Goal: Transaction & Acquisition: Purchase product/service

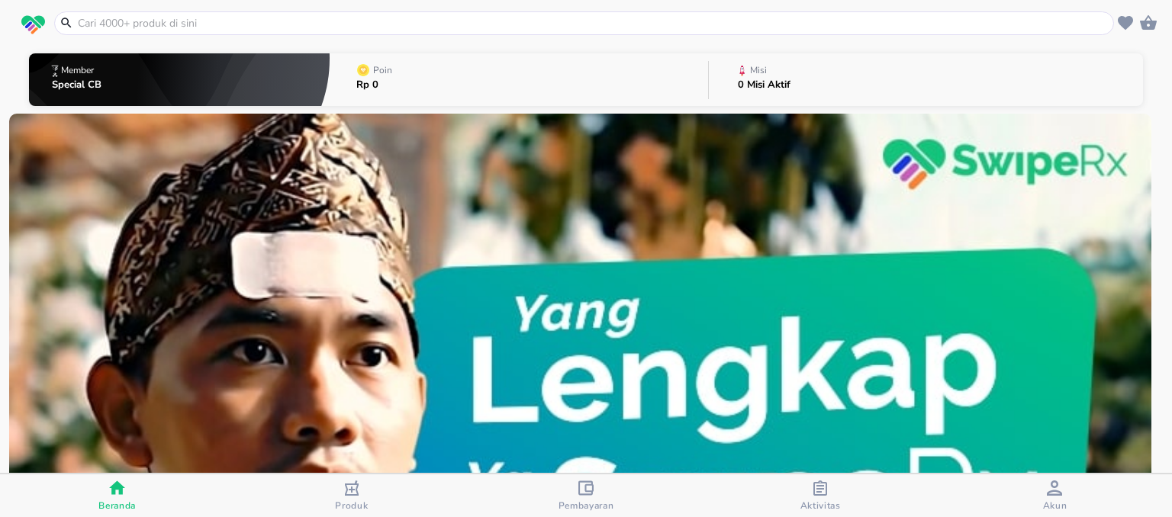
click at [418, 22] on input "text" at bounding box center [593, 23] width 1034 height 16
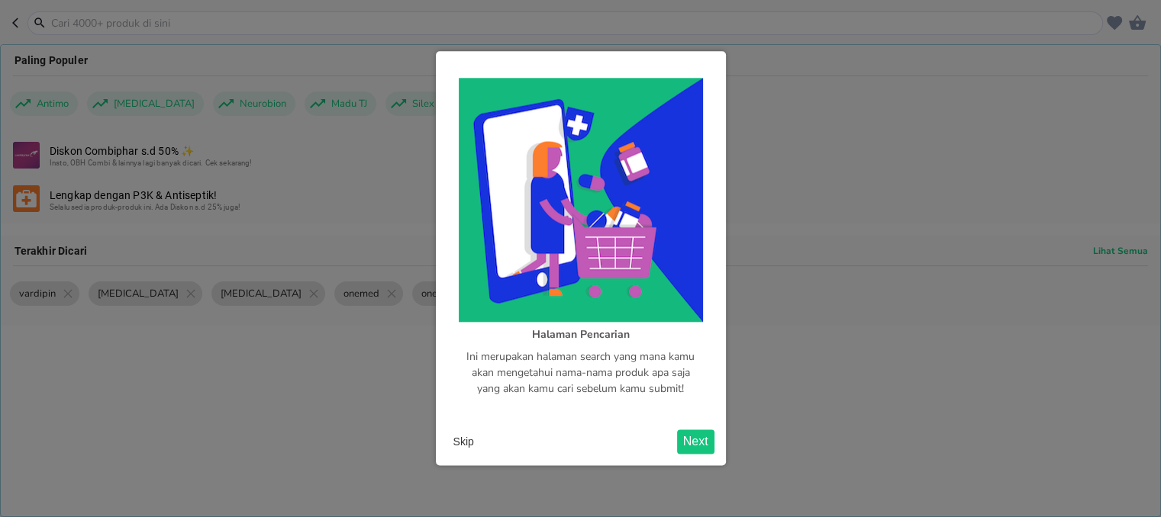
click at [466, 444] on button "Skip" at bounding box center [463, 442] width 33 height 23
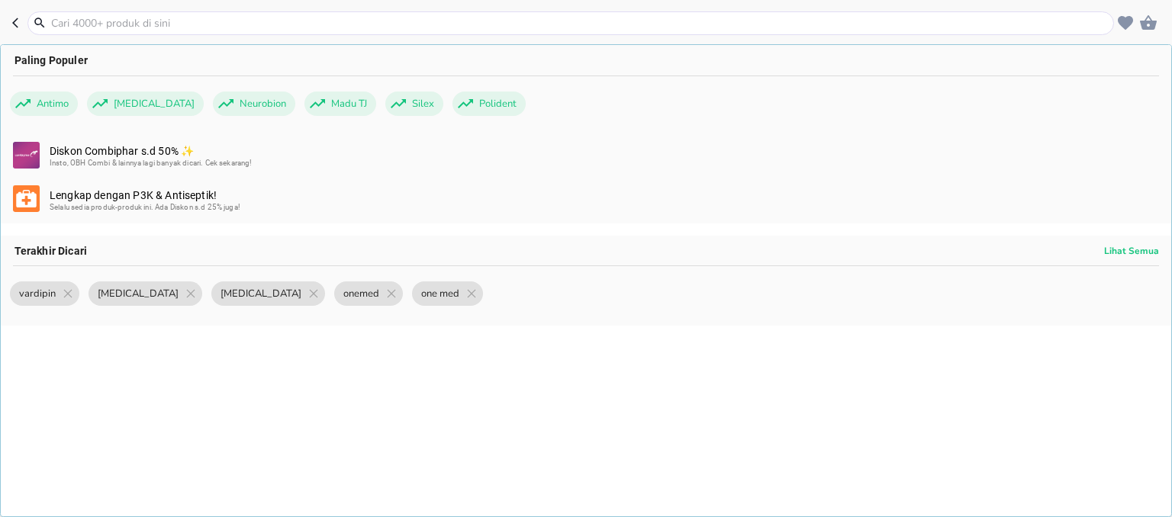
click at [274, 24] on input "text" at bounding box center [580, 23] width 1061 height 16
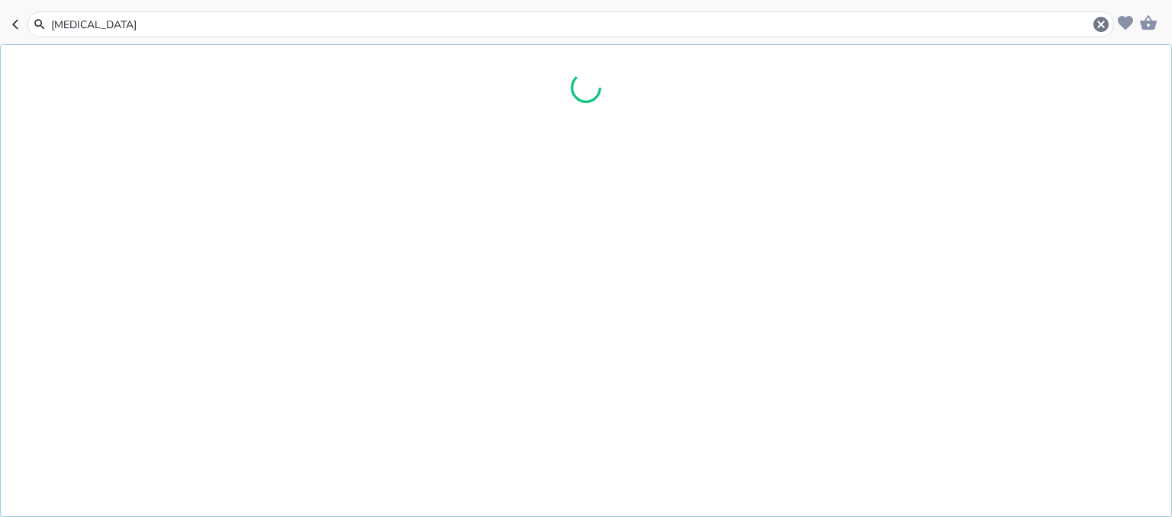
type input "[MEDICAL_DATA]"
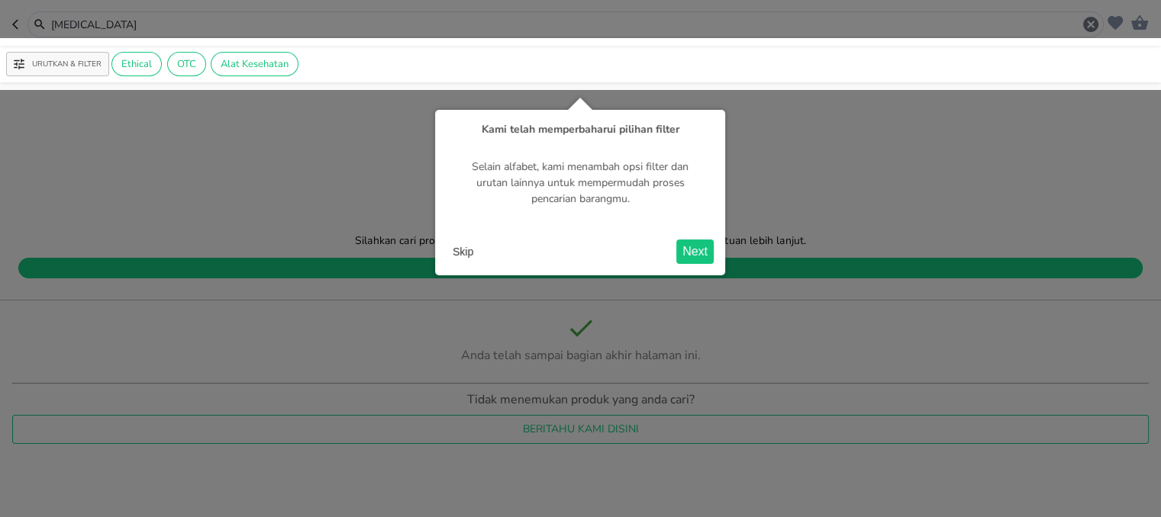
click at [462, 248] on button "Skip" at bounding box center [462, 251] width 33 height 23
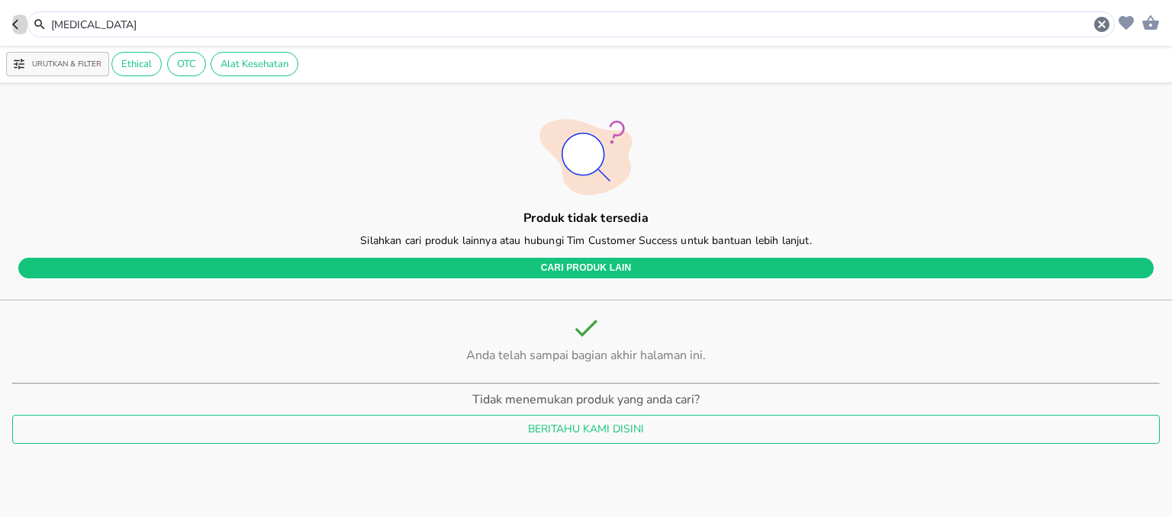
click at [14, 25] on icon "button" at bounding box center [15, 24] width 6 height 10
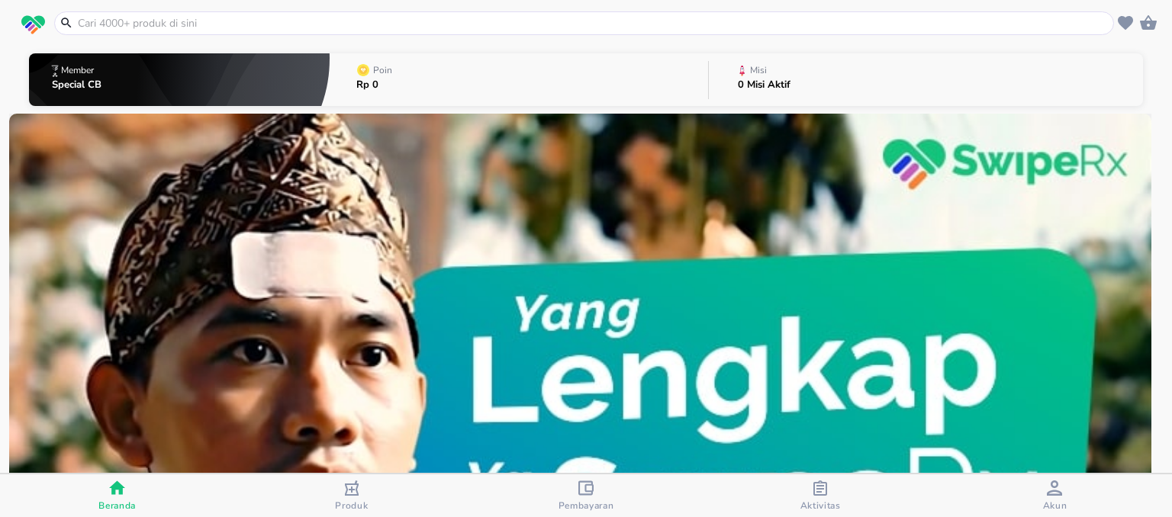
click at [275, 20] on input "text" at bounding box center [593, 23] width 1034 height 16
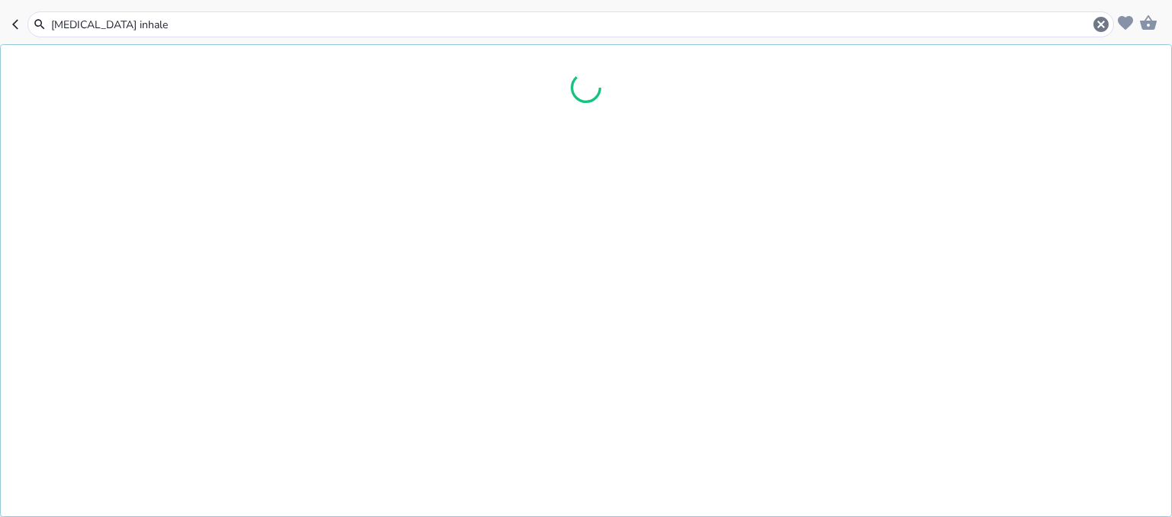
type input "[MEDICAL_DATA] [MEDICAL_DATA]"
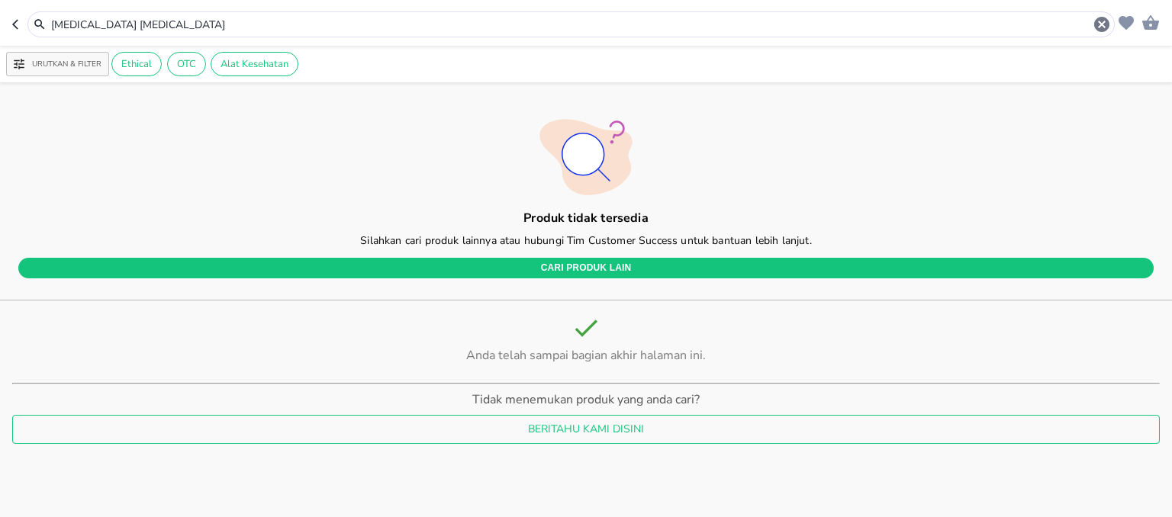
click at [172, 30] on input "ventolin inhaler" at bounding box center [571, 25] width 1043 height 16
click at [15, 27] on icon "button" at bounding box center [15, 24] width 6 height 10
type input "[MEDICAL_DATA] [MEDICAL_DATA]"
click at [11, 24] on header "[MEDICAL_DATA] [MEDICAL_DATA]" at bounding box center [586, 23] width 1172 height 46
click at [14, 25] on icon "button" at bounding box center [15, 24] width 6 height 10
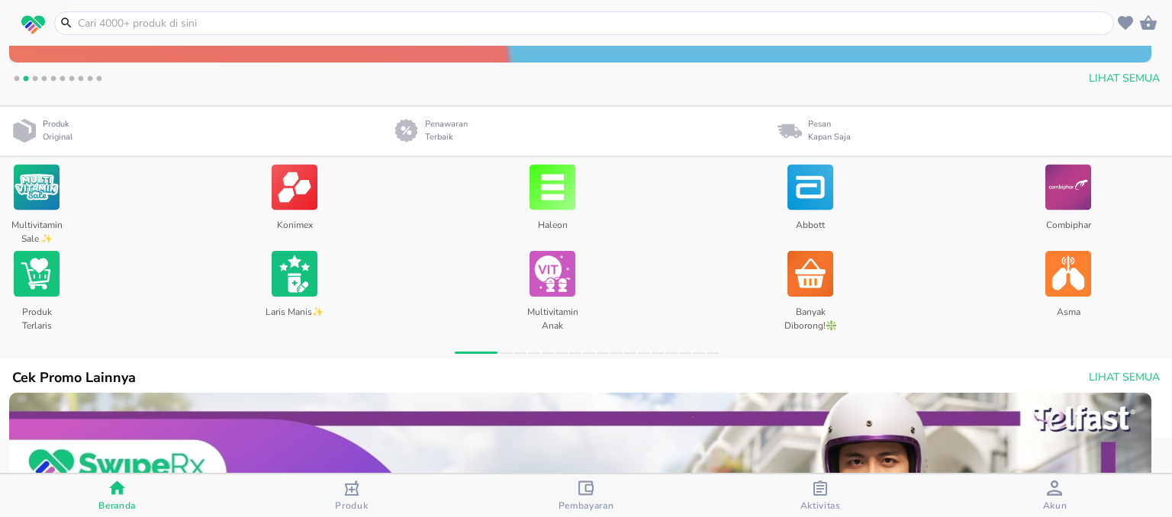
scroll to position [620, 0]
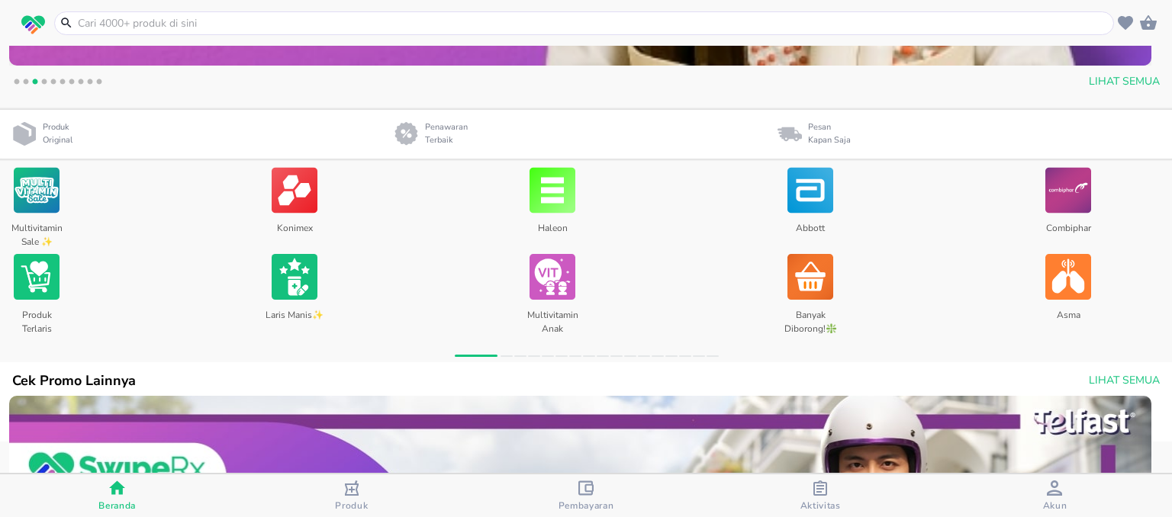
click at [40, 290] on img at bounding box center [37, 277] width 46 height 52
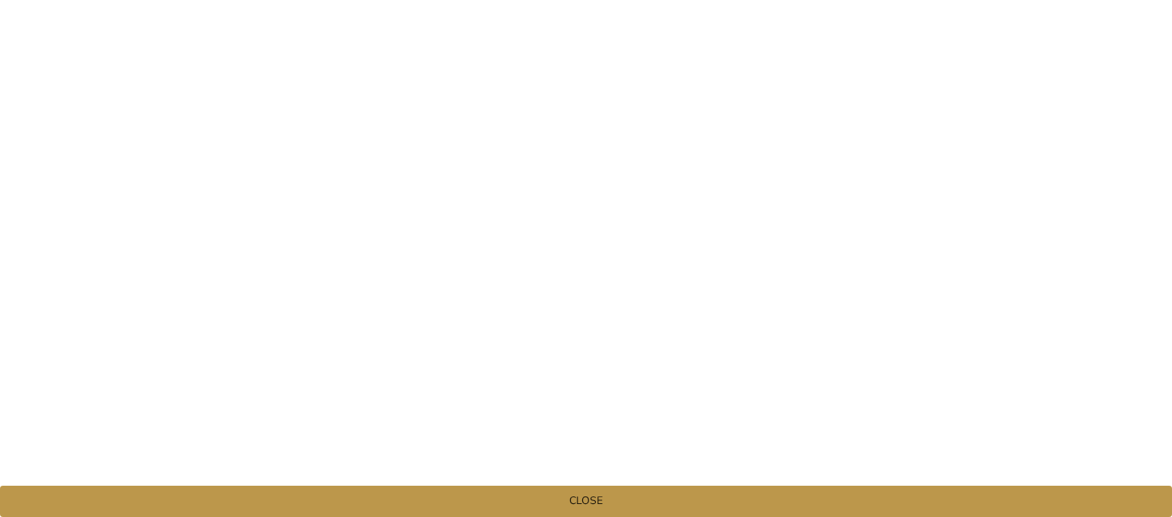
click at [581, 495] on span "Close" at bounding box center [586, 501] width 1172 height 19
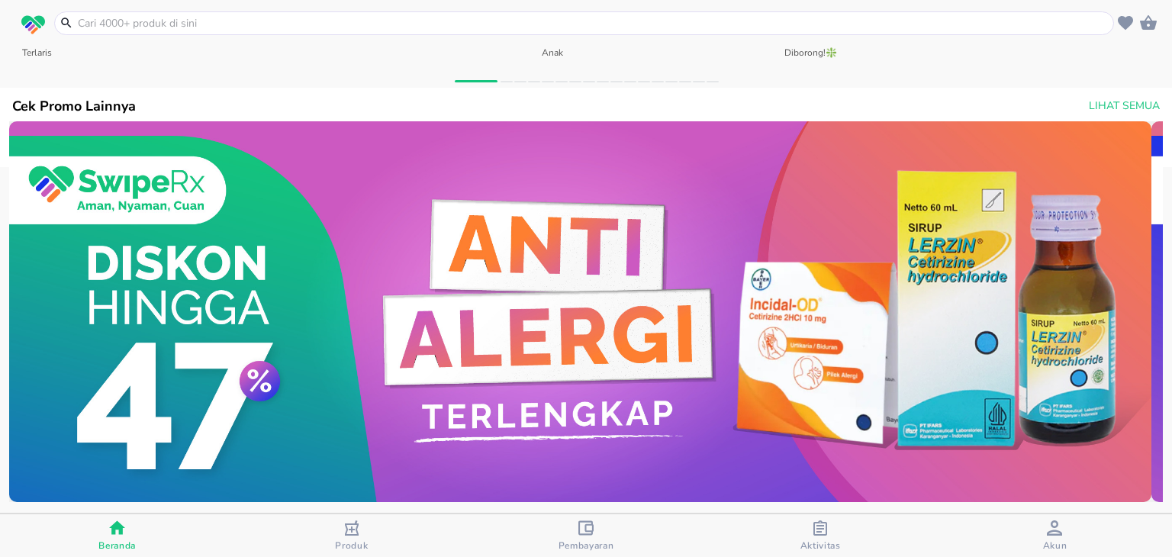
scroll to position [897, 0]
